Goal: Navigation & Orientation: Find specific page/section

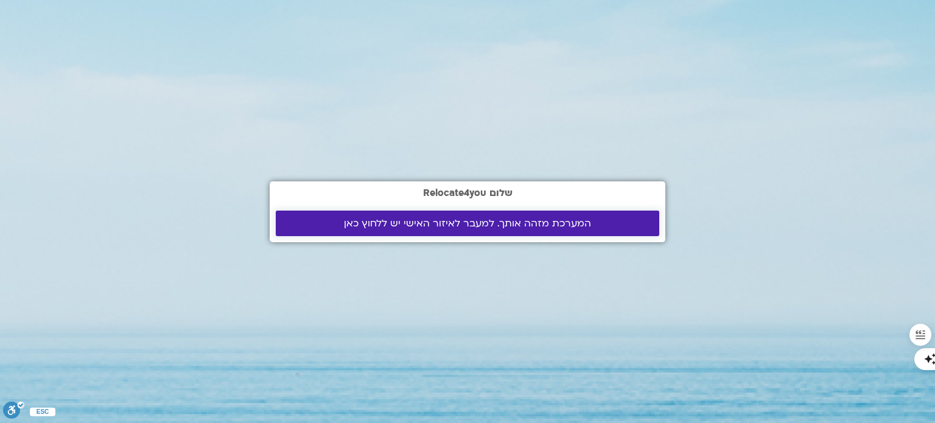
click at [431, 218] on span "המערכת מזהה אותך. למעבר לאיזור האישי יש ללחוץ כאן" at bounding box center [467, 223] width 247 height 11
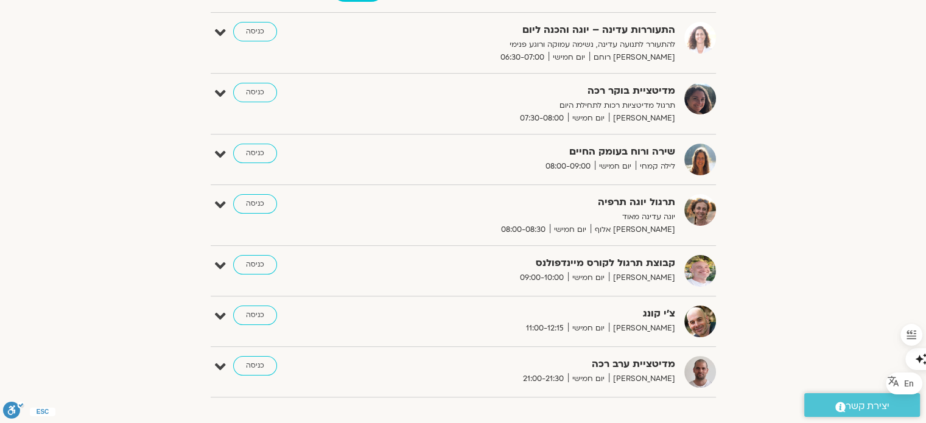
scroll to position [244, 0]
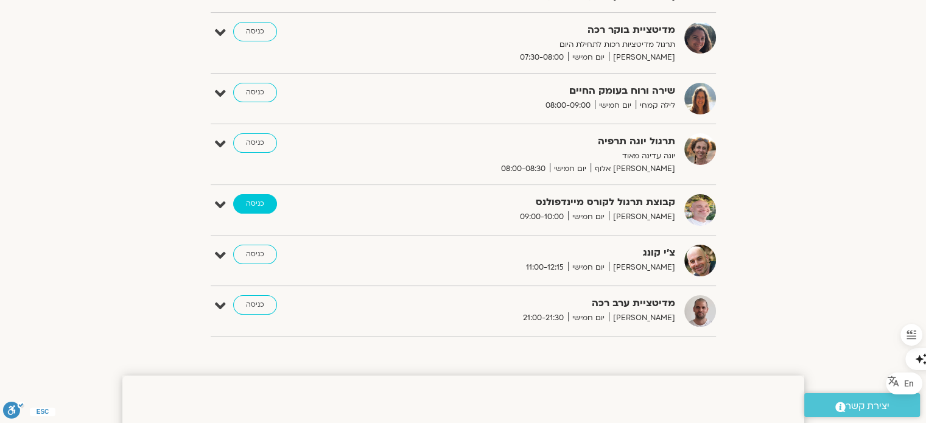
click at [257, 209] on link "כניסה" at bounding box center [255, 203] width 44 height 19
